Goal: Task Accomplishment & Management: Complete application form

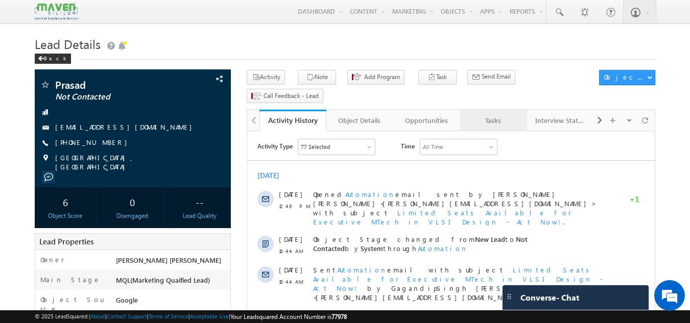
click at [502, 114] on div "Tasks" at bounding box center [493, 120] width 50 height 12
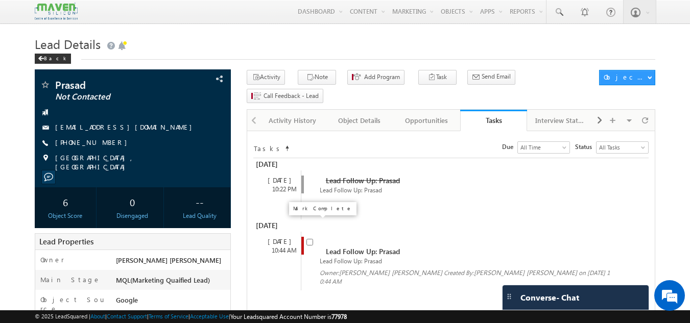
click at [309, 239] on input "checkbox" at bounding box center [309, 242] width 7 height 7
checkbox input "false"
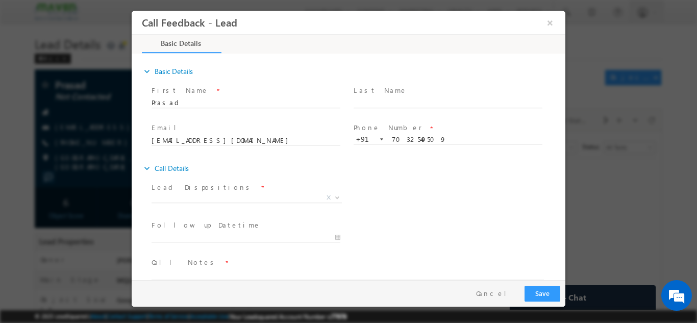
scroll to position [16, 0]
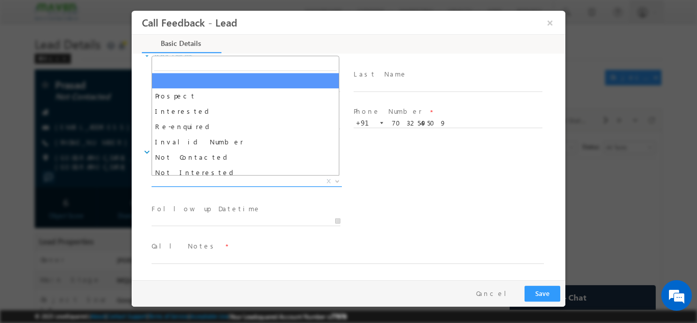
click at [214, 181] on span "X" at bounding box center [247, 181] width 190 height 10
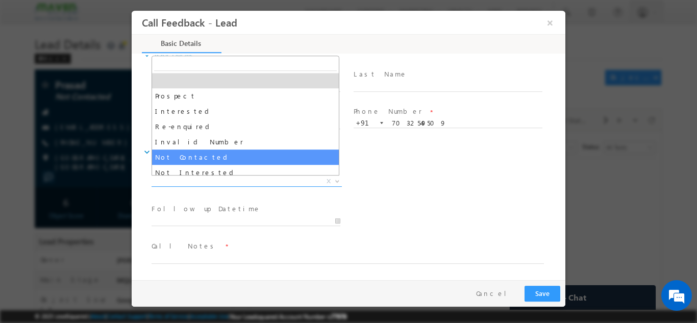
drag, startPoint x: 199, startPoint y: 152, endPoint x: 254, endPoint y: 270, distance: 130.2
click at [254, 270] on body "Call Feedback - Lead × Basic Details" at bounding box center [349, 145] width 434 height 270
select select "Not Contacted"
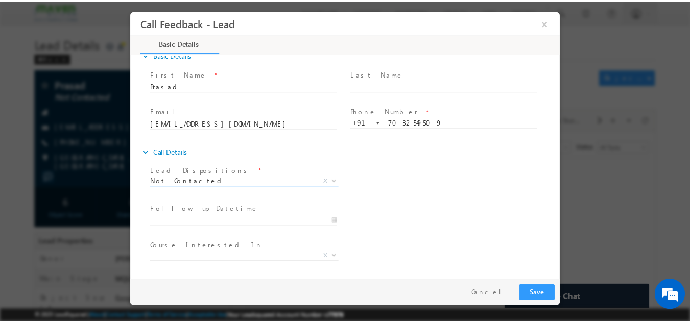
scroll to position [54, 0]
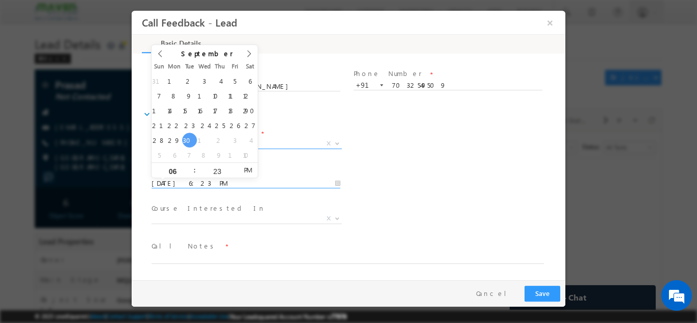
click at [205, 184] on input "30/09/2025 6:23 PM" at bounding box center [246, 183] width 189 height 10
type input "01/10/2025 6:23 PM"
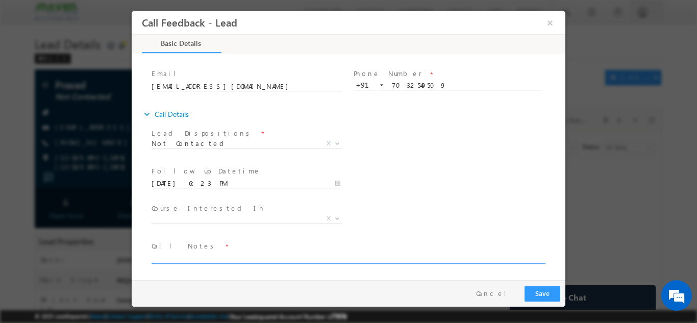
click at [188, 254] on textarea at bounding box center [348, 258] width 393 height 12
type textarea "dnp"
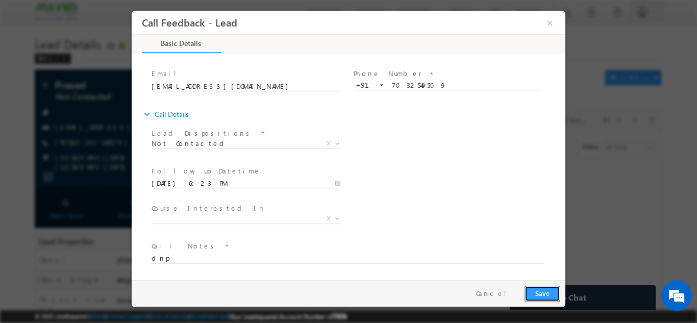
click at [555, 292] on button "Save" at bounding box center [543, 293] width 36 height 16
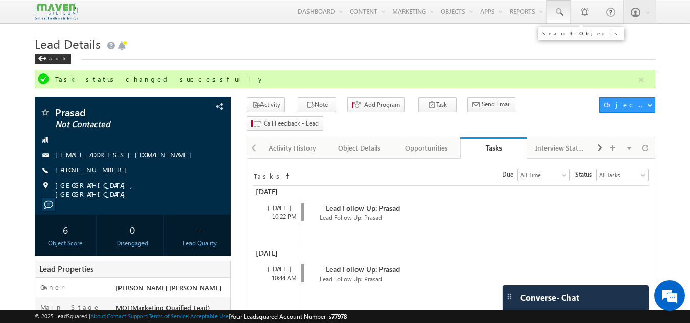
click at [567, 7] on link at bounding box center [558, 11] width 25 height 23
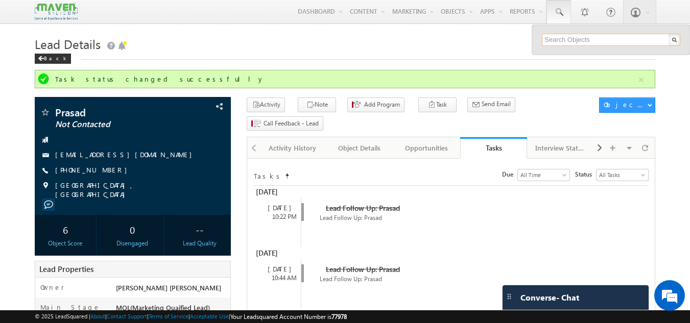
click at [560, 37] on input "text" at bounding box center [611, 40] width 138 height 12
paste input "91 9704855185"
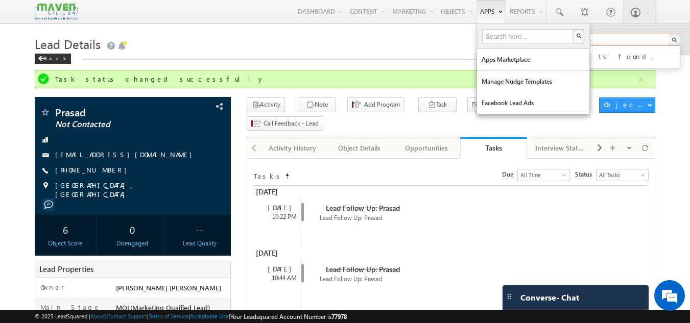
type input "91 9704855185"
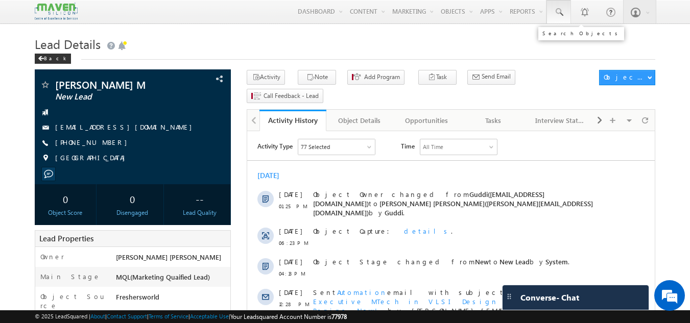
click at [559, 12] on span at bounding box center [558, 12] width 10 height 10
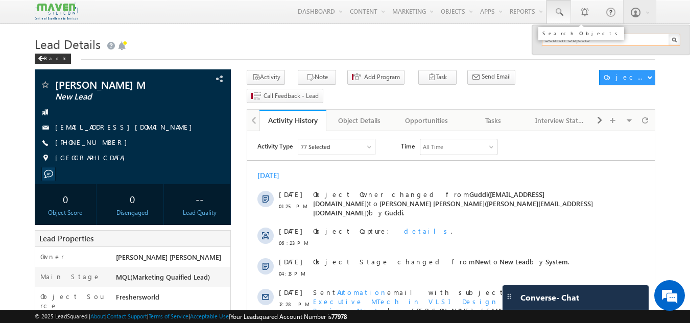
paste input "91 9353582656"
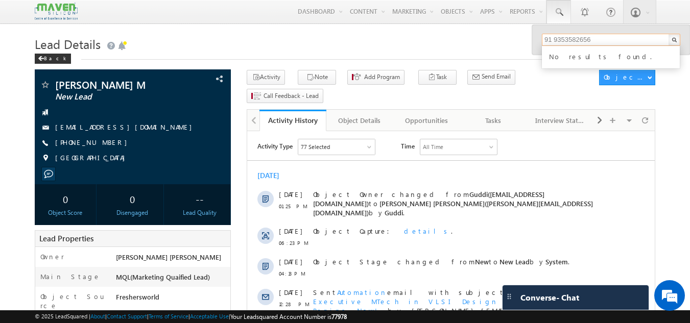
click at [554, 37] on input "91 9353582656" at bounding box center [611, 40] width 138 height 12
drag, startPoint x: 596, startPoint y: 41, endPoint x: 540, endPoint y: 38, distance: 56.8
click at [540, 38] on div "9353582656 No results found." at bounding box center [611, 40] width 158 height 30
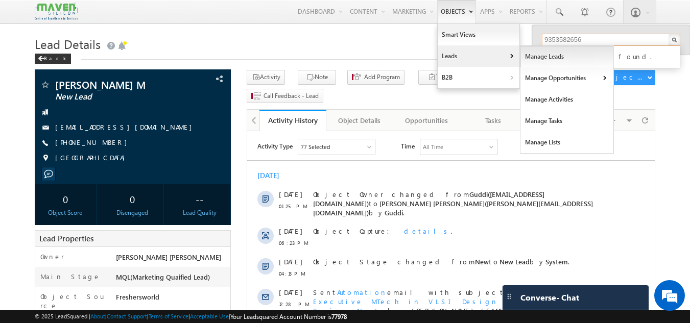
type input "9353582656"
click at [528, 61] on link "Manage Leads" at bounding box center [566, 56] width 93 height 21
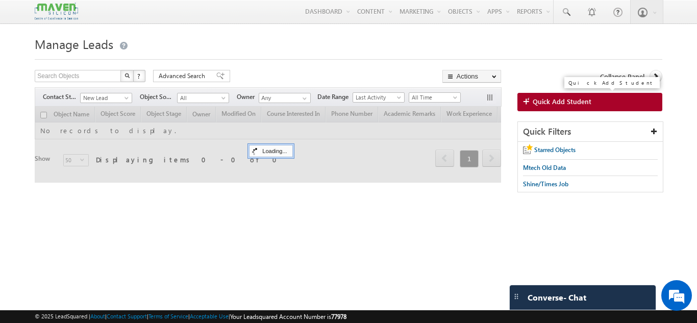
click at [551, 105] on span "Quick Add Student" at bounding box center [562, 101] width 59 height 9
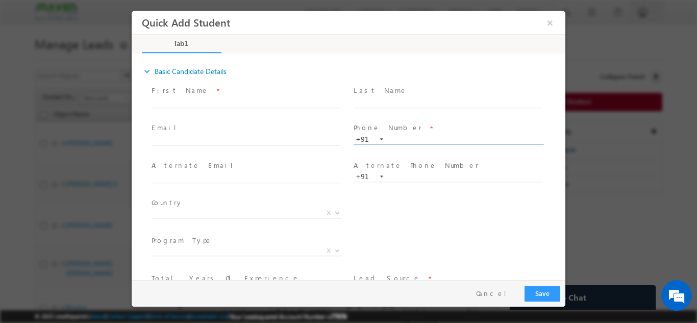
click at [404, 139] on input "text" at bounding box center [448, 139] width 189 height 10
type input "9353582656"
click at [264, 178] on input "text" at bounding box center [246, 178] width 189 height 10
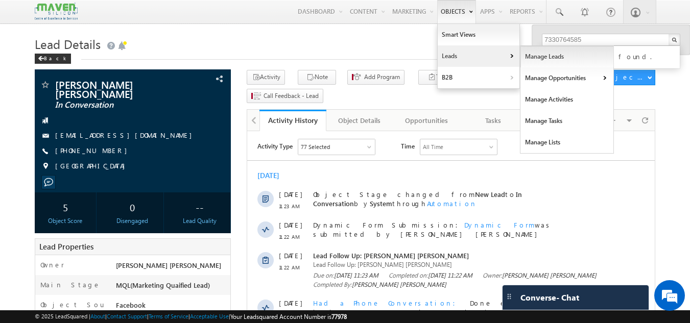
click at [538, 59] on link "Manage Leads" at bounding box center [566, 56] width 93 height 21
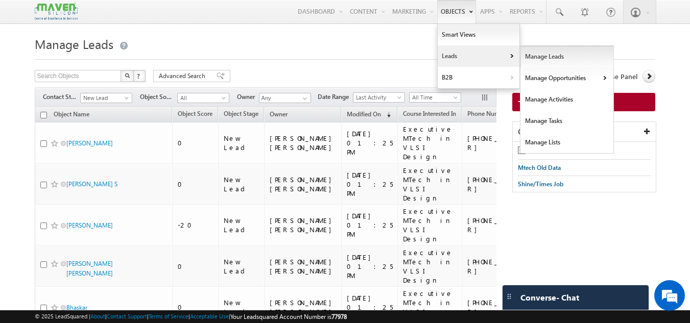
click at [538, 59] on link "Manage Leads" at bounding box center [566, 56] width 93 height 21
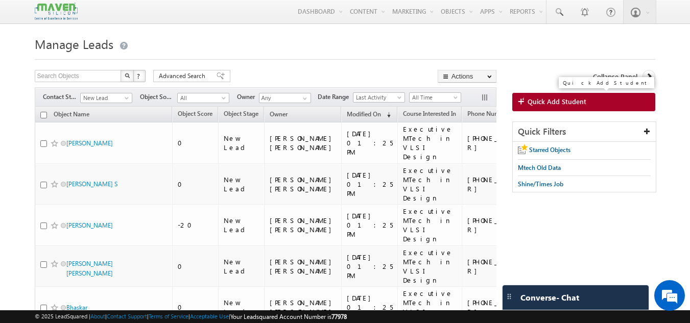
click at [522, 106] on span at bounding box center [523, 102] width 10 height 10
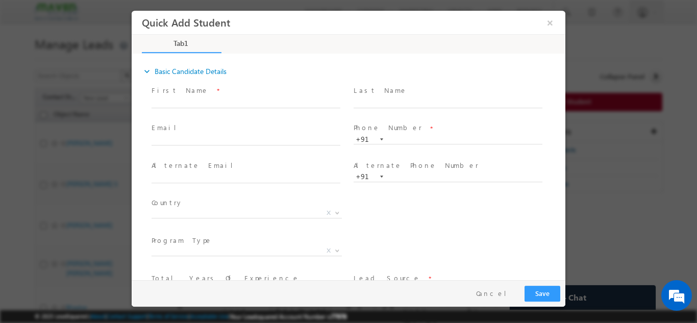
click at [397, 144] on span at bounding box center [448, 148] width 188 height 11
click at [397, 142] on input "text" at bounding box center [448, 139] width 189 height 10
paste input "91 9704855185"
click at [399, 136] on input "91 9704855185" at bounding box center [448, 139] width 189 height 10
type input "9704855185"
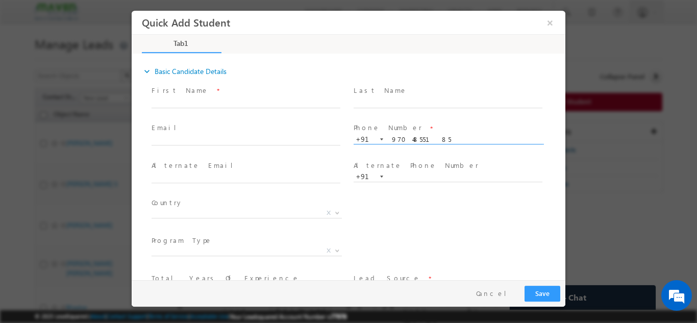
click at [293, 163] on span "Alternate Email *" at bounding box center [246, 165] width 188 height 11
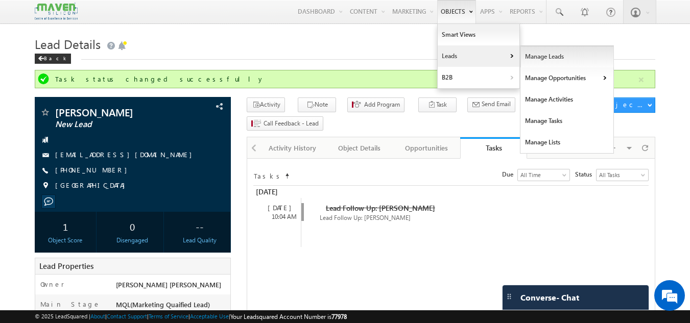
click at [530, 65] on link "Manage Leads" at bounding box center [566, 56] width 93 height 21
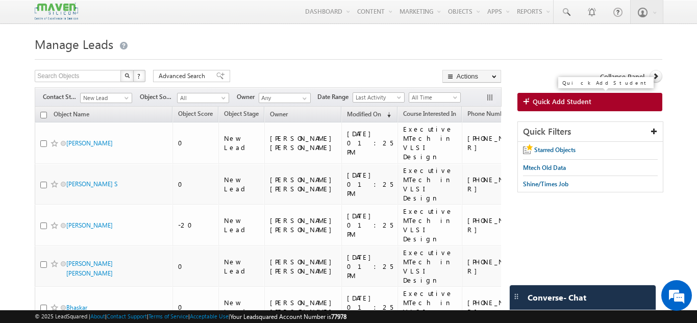
click at [533, 99] on span "Quick Add Student" at bounding box center [562, 101] width 59 height 9
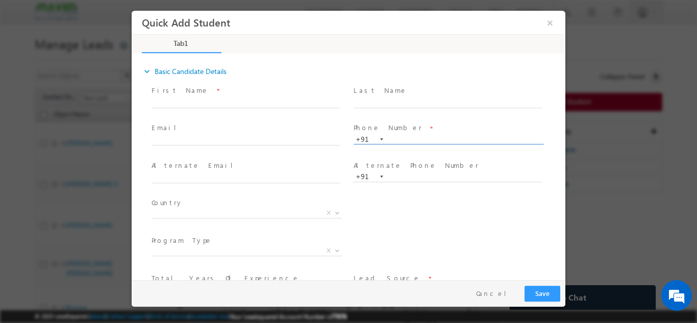
click at [401, 139] on input "text" at bounding box center [448, 139] width 189 height 10
paste input "91 8310588386"
click at [401, 139] on input "91 8310588386" at bounding box center [448, 139] width 189 height 10
type input "8310588386"
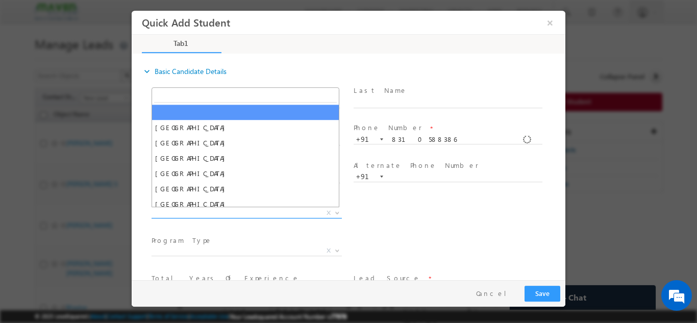
click at [284, 211] on span "X" at bounding box center [247, 213] width 190 height 10
